Goal: Feedback & Contribution: Leave review/rating

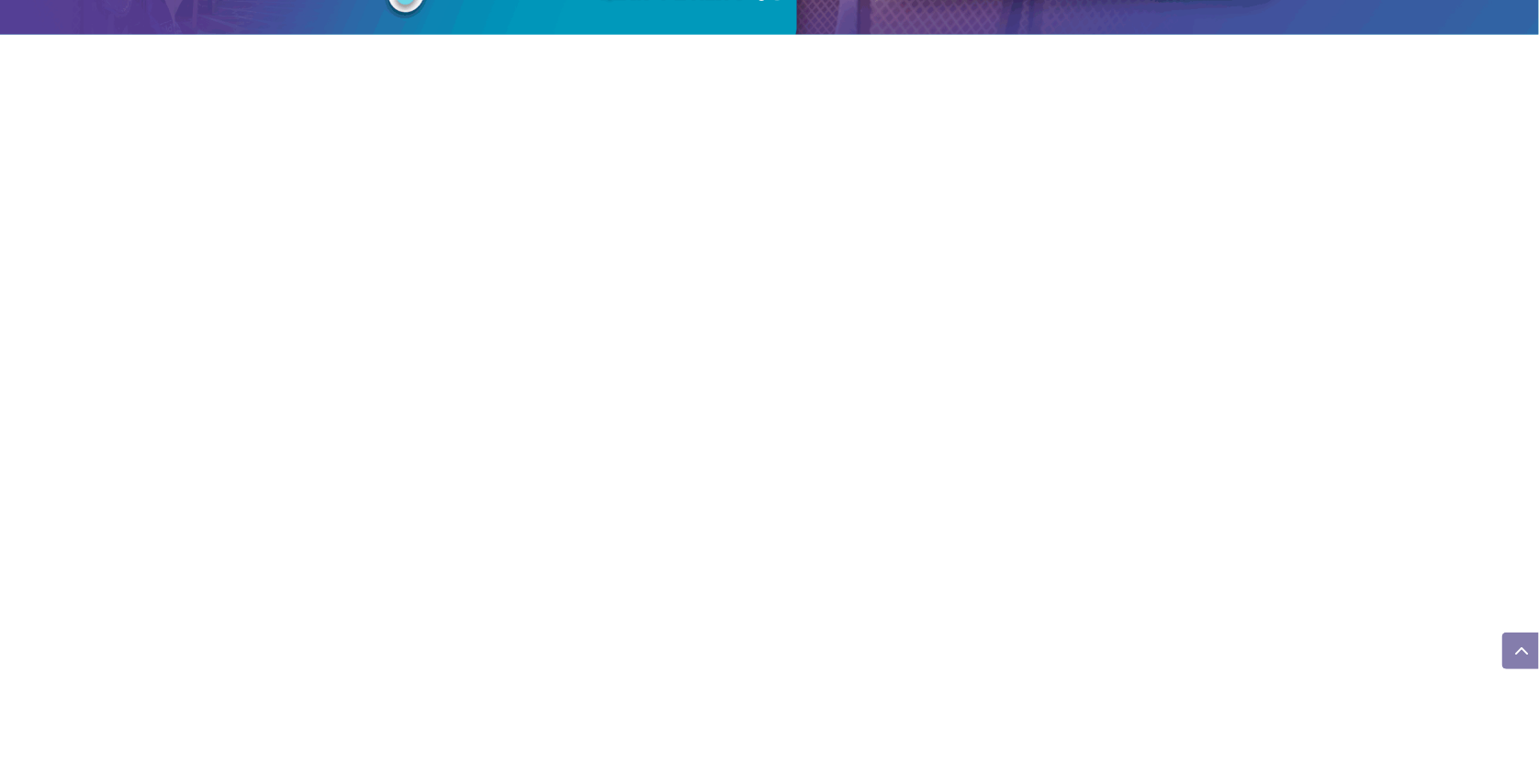
scroll to position [1229, 0]
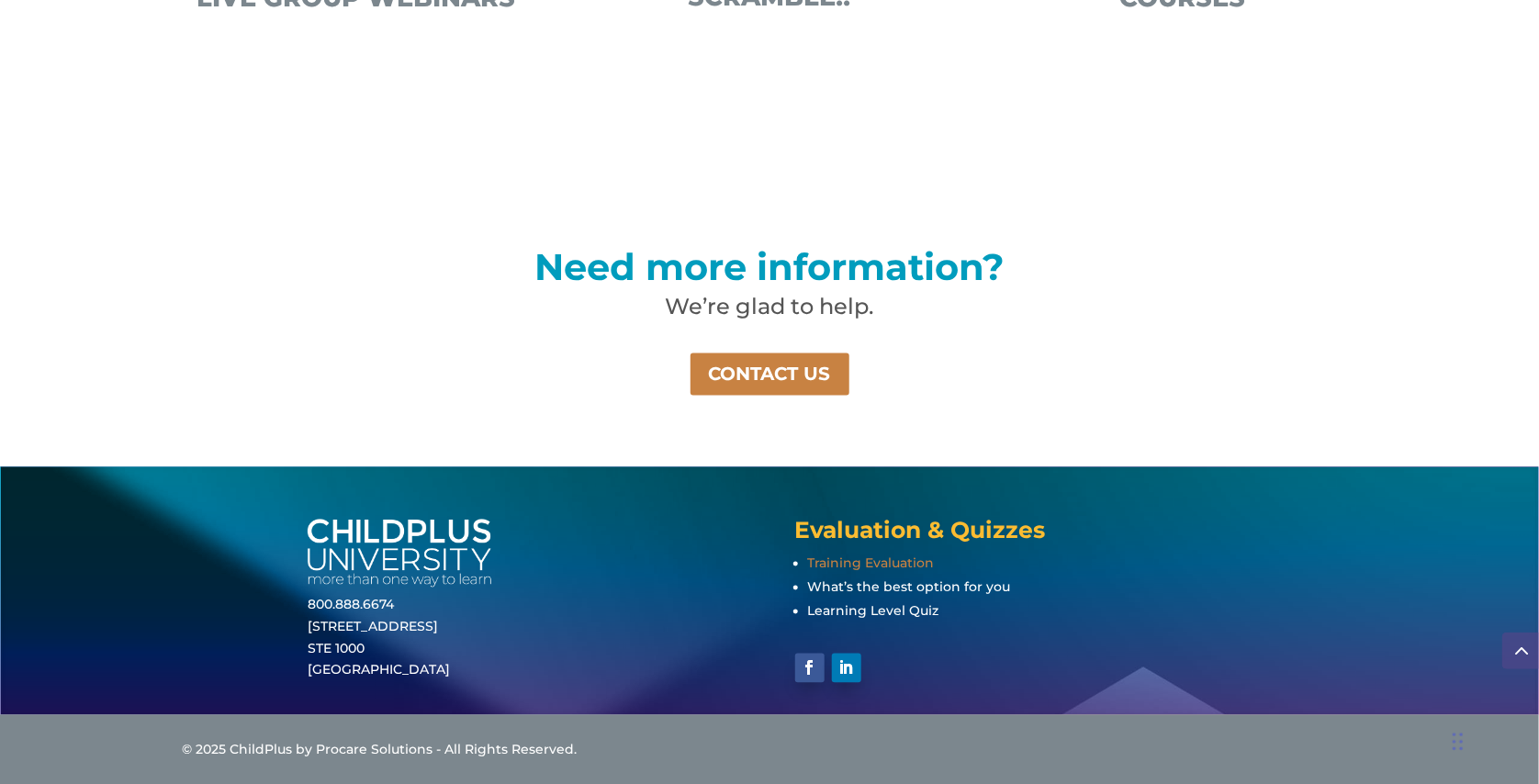
click at [835, 561] on span "Training Evaluation" at bounding box center [871, 563] width 127 height 16
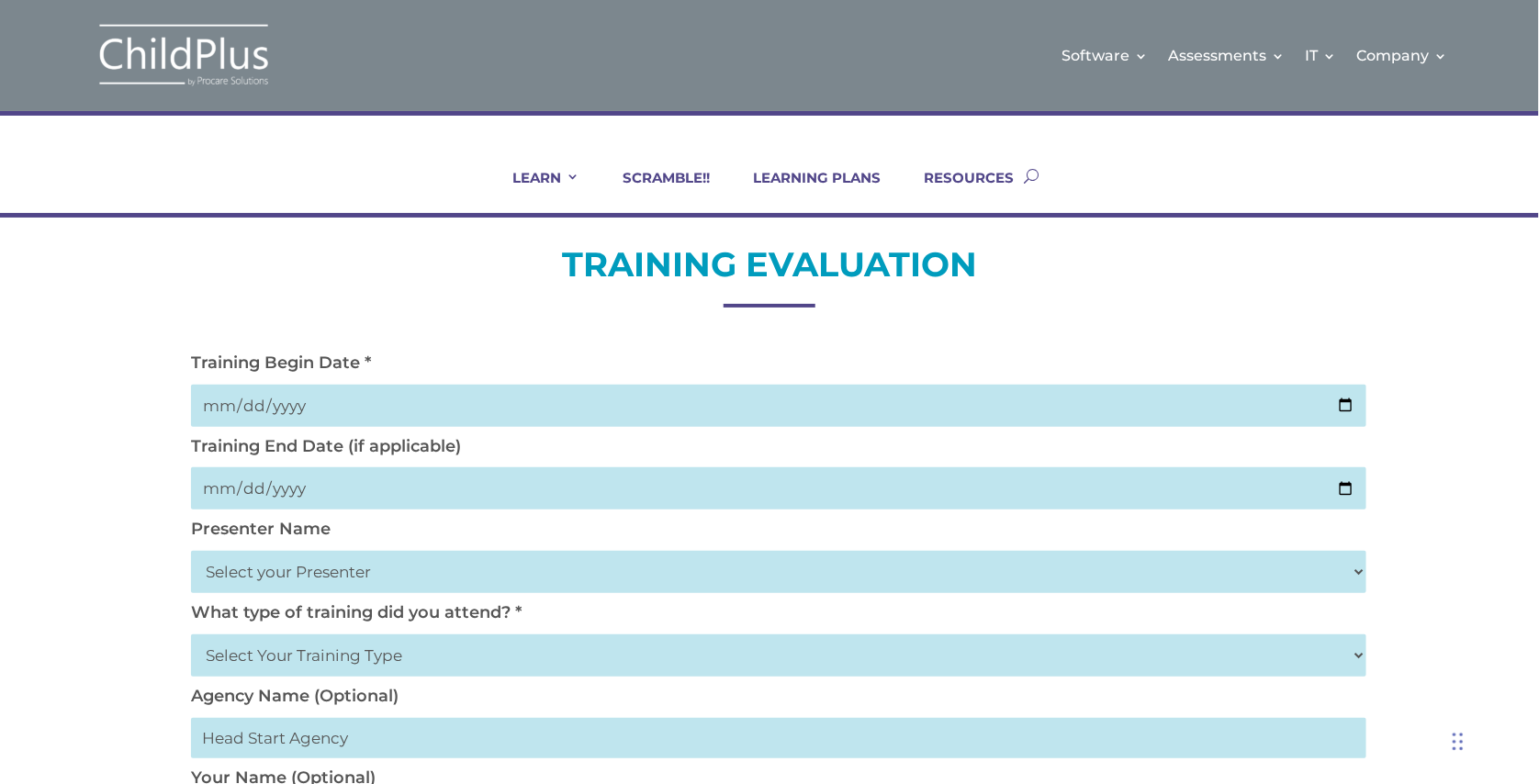
click at [385, 411] on input "date" at bounding box center [779, 406] width 1175 height 42
click at [1346, 405] on input "date" at bounding box center [779, 406] width 1175 height 42
type input "[DATE]"
click at [1345, 490] on input "date" at bounding box center [779, 488] width 1175 height 42
type input "[DATE]"
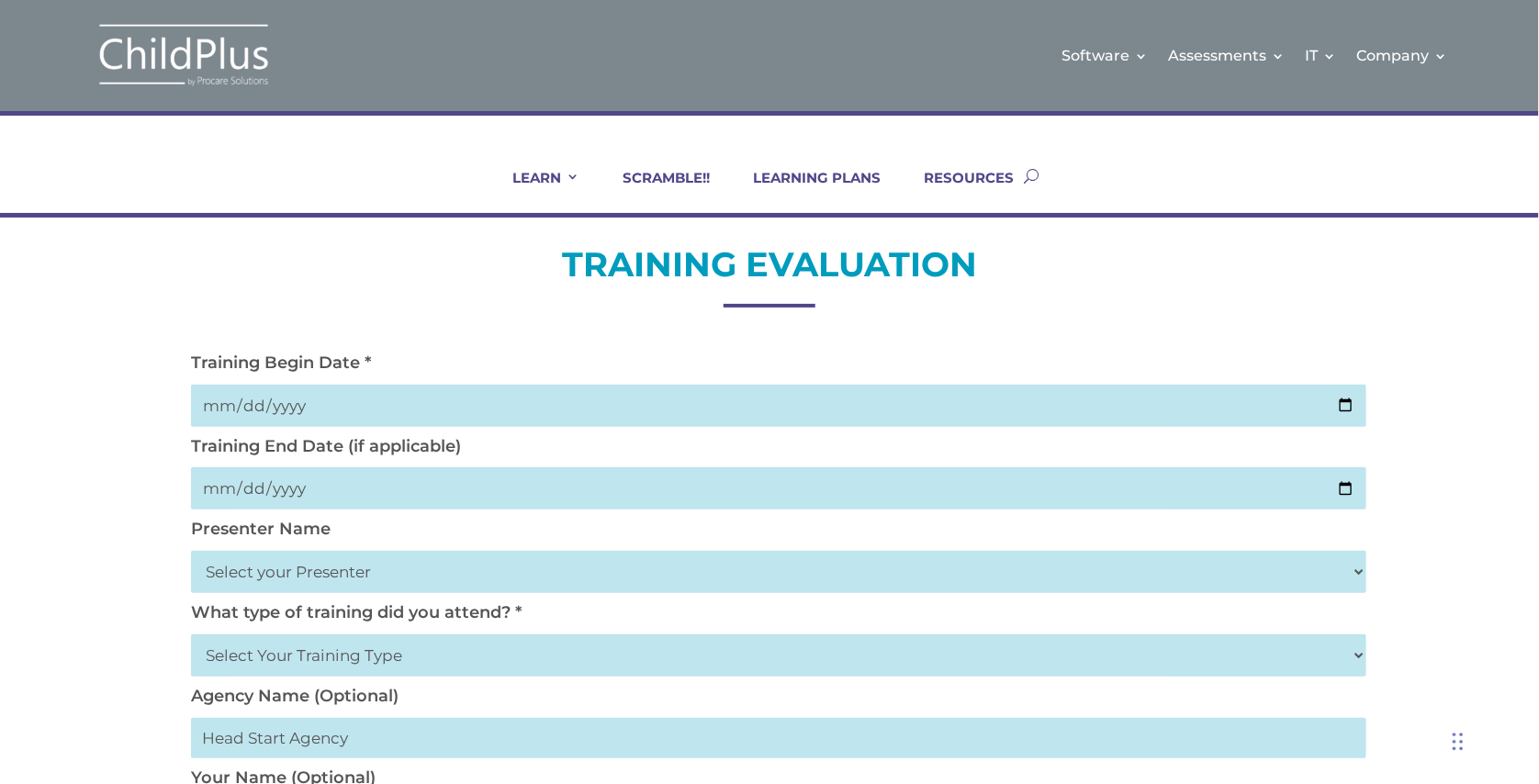
click at [299, 574] on select "Select your Presenter [PERSON_NAME] [PERSON_NAME] [PERSON_NAME] [PERSON_NAME] […" at bounding box center [779, 572] width 1175 height 42
select select "[PERSON_NAME]"
click at [191, 554] on select "Select your Presenter [PERSON_NAME] [PERSON_NAME] [PERSON_NAME] [PERSON_NAME] […" at bounding box center [779, 572] width 1175 height 42
click at [271, 663] on select "Select Your Training Type On-site (at your agency) Virtual Visit Live Group Web…" at bounding box center [779, 655] width 1175 height 42
select select "Virtual Visit"
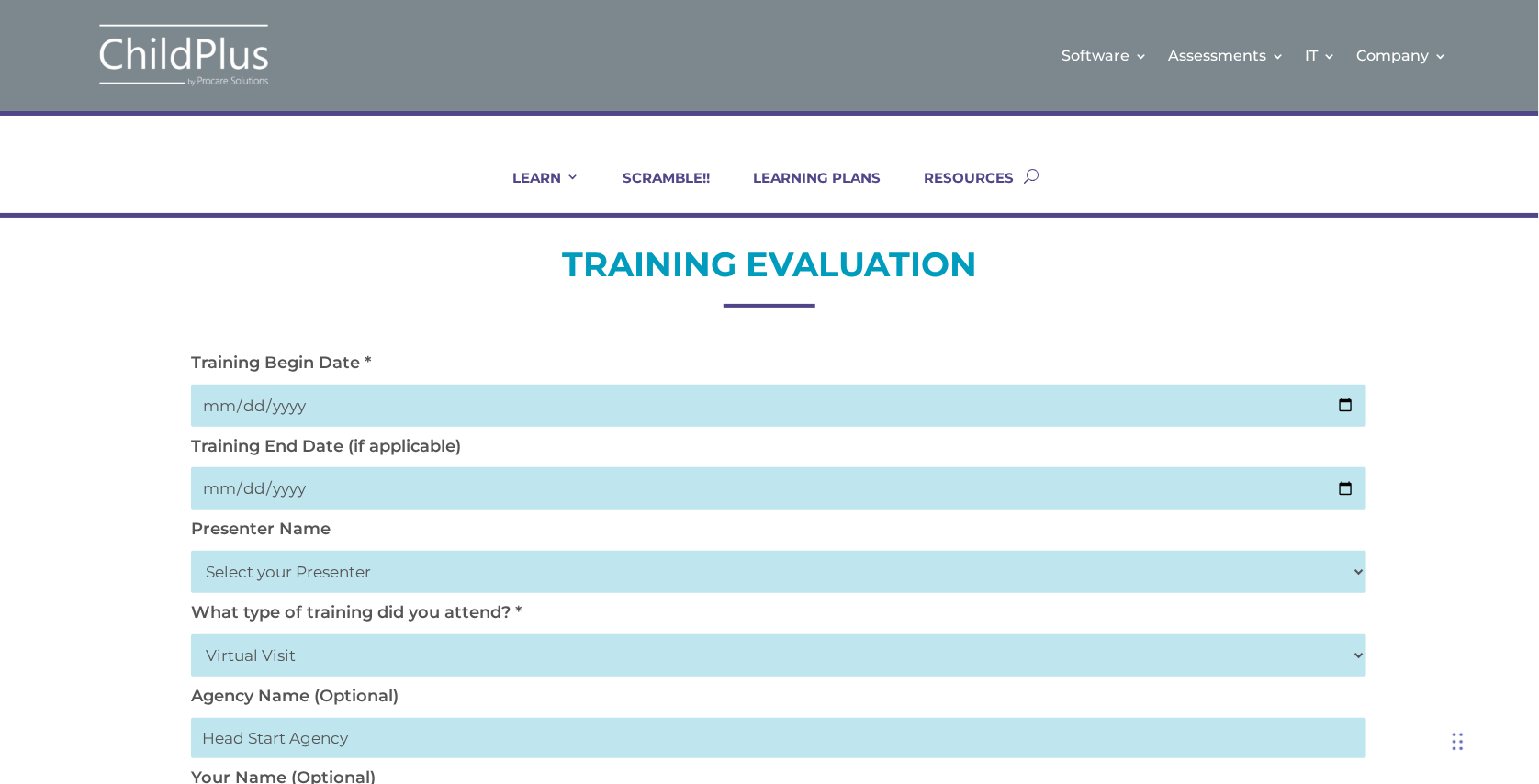
click at [191, 638] on select "Select Your Training Type On-site (at your agency) Virtual Visit Live Group Web…" at bounding box center [779, 655] width 1175 height 42
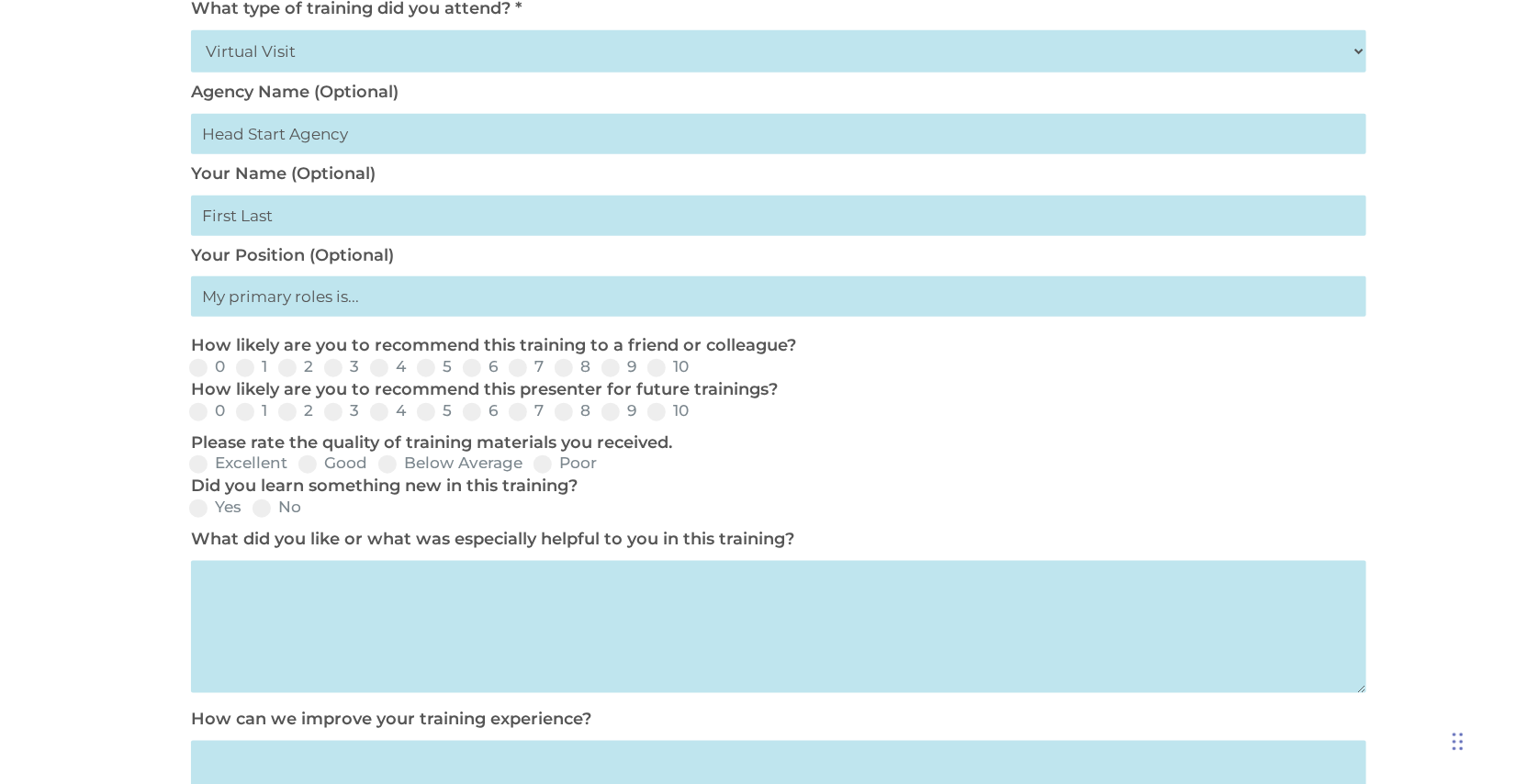
scroll to position [604, 0]
click at [660, 374] on span at bounding box center [656, 368] width 18 height 18
click at [698, 374] on input "10" at bounding box center [704, 373] width 11 height 11
radio input "true"
click at [658, 416] on span at bounding box center [656, 412] width 18 height 18
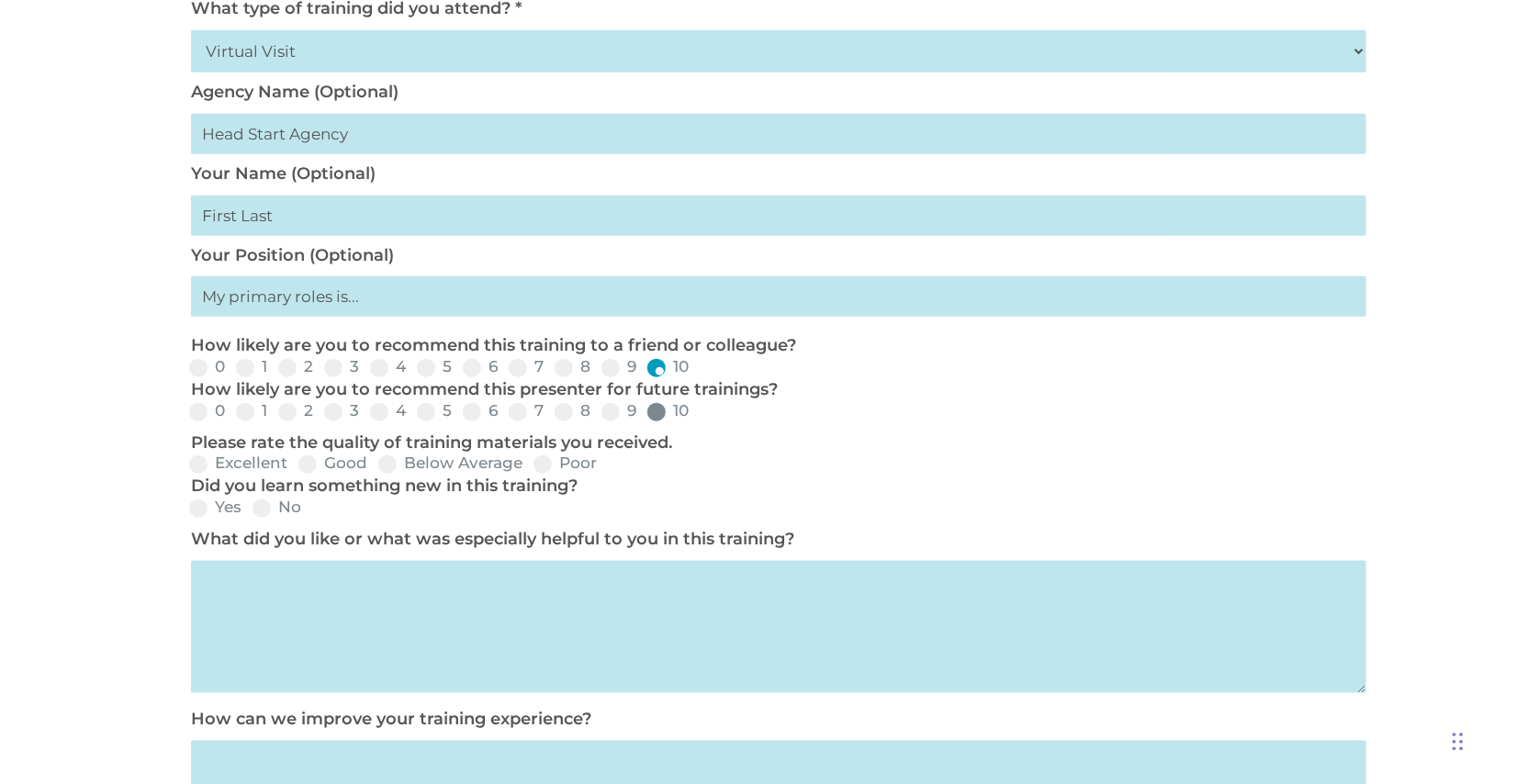
click at [698, 416] on input "10" at bounding box center [704, 418] width 11 height 11
radio input "true"
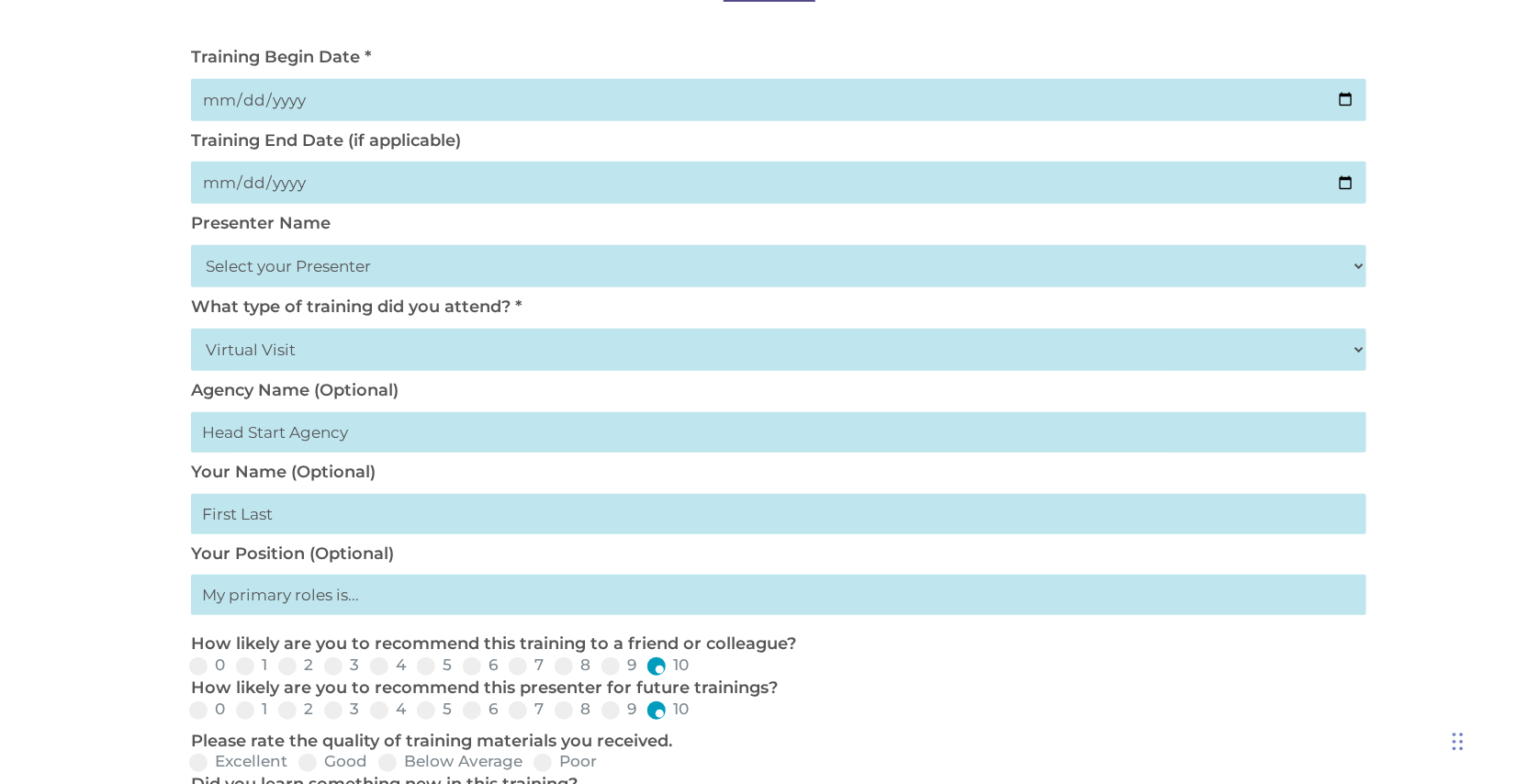
scroll to position [307, 0]
